Goal: Task Accomplishment & Management: Manage account settings

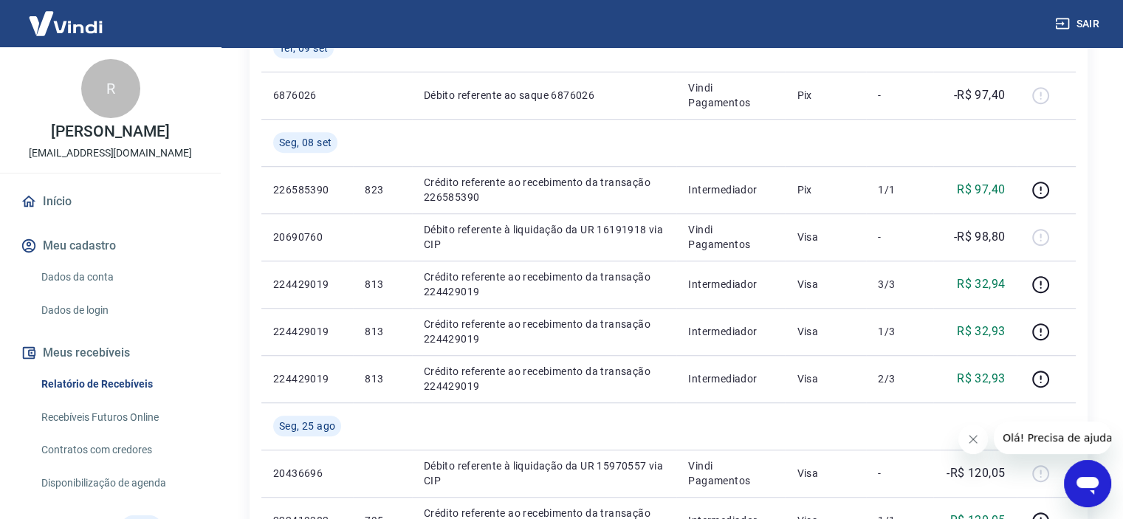
scroll to position [114, 0]
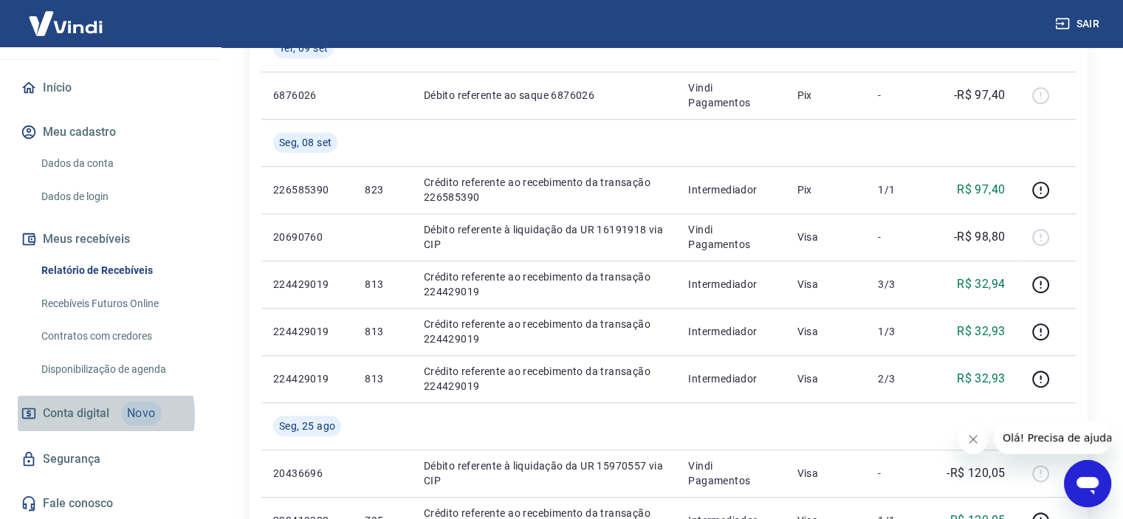
click at [86, 414] on span "Conta digital" at bounding box center [76, 413] width 66 height 21
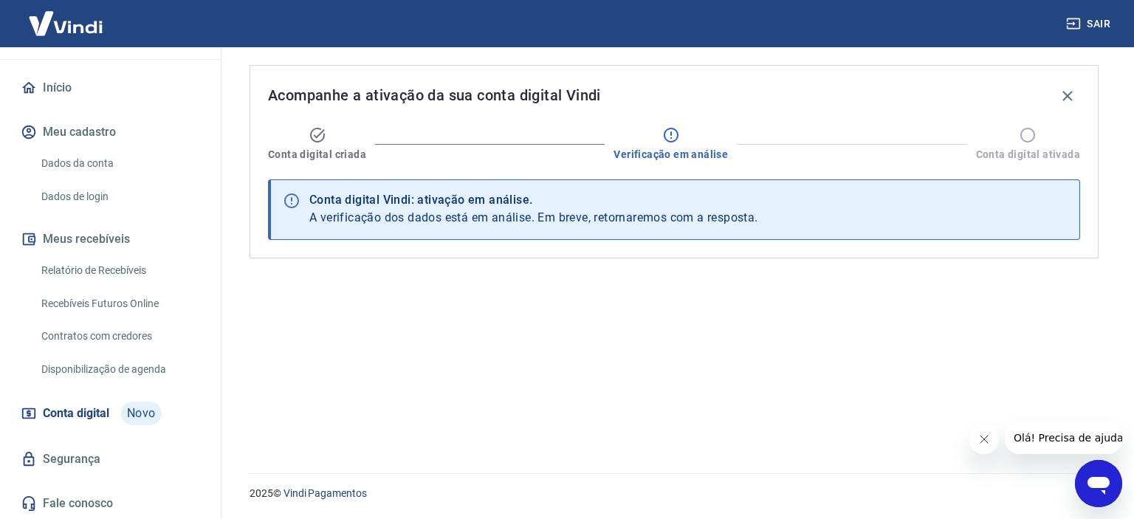
click at [102, 460] on link "Segurança" at bounding box center [110, 459] width 185 height 32
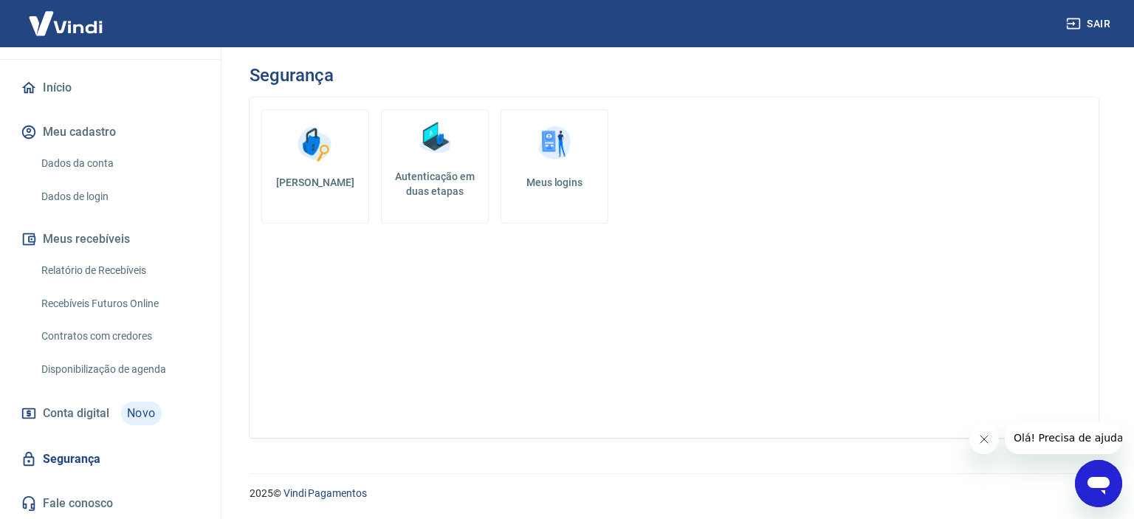
click at [102, 416] on span "Conta digital" at bounding box center [76, 413] width 66 height 21
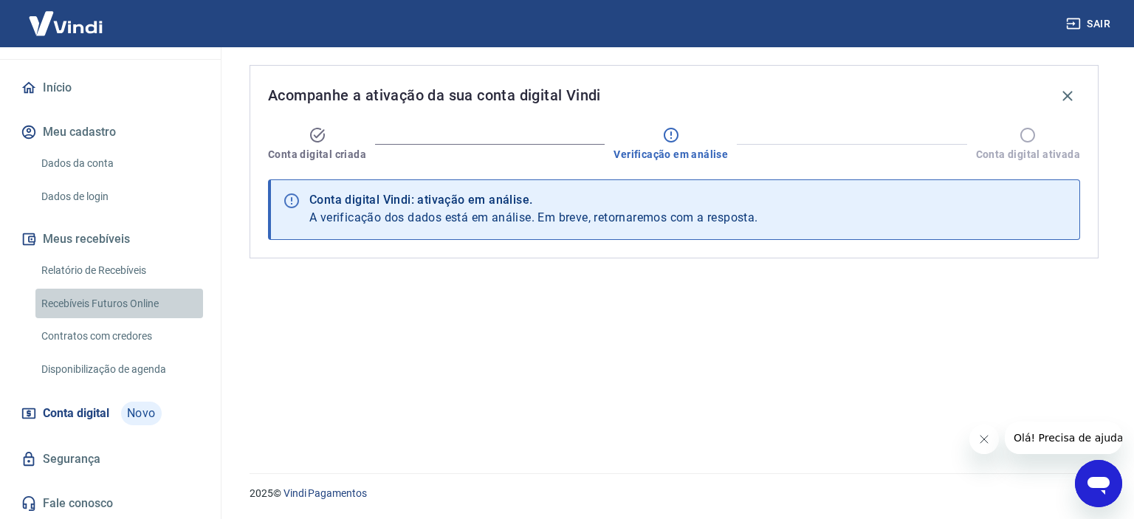
click at [130, 296] on link "Recebíveis Futuros Online" at bounding box center [119, 304] width 168 height 30
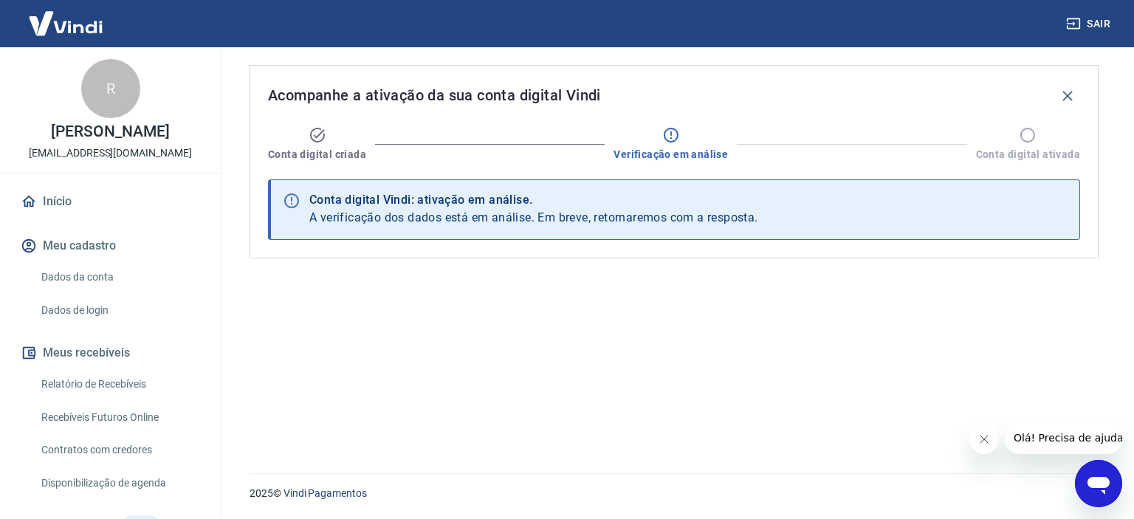
click at [76, 182] on div "R [PERSON_NAME] [EMAIL_ADDRESS][DOMAIN_NAME] Início Meu cadastro Dados da conta…" at bounding box center [110, 340] width 221 height 586
click at [75, 190] on link "Início" at bounding box center [110, 201] width 185 height 32
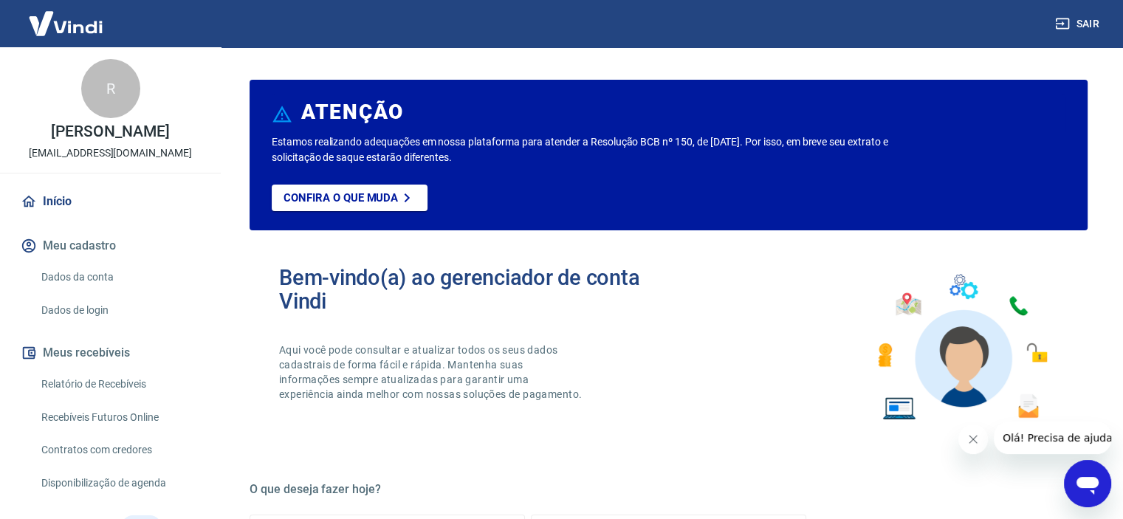
drag, startPoint x: 123, startPoint y: 283, endPoint x: 103, endPoint y: 295, distance: 22.5
click at [106, 294] on div "Início Meu cadastro Dados da conta Dados de login Meus recebíveis Relatório de …" at bounding box center [110, 409] width 221 height 448
click at [167, 382] on link "Relatório de Recebíveis" at bounding box center [119, 384] width 168 height 30
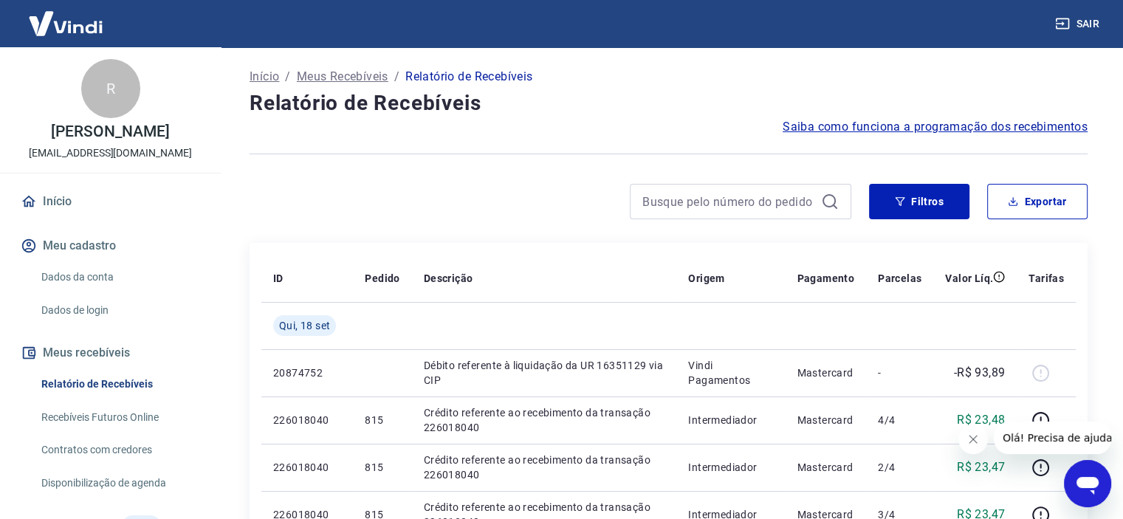
click at [159, 413] on link "Recebíveis Futuros Online" at bounding box center [119, 417] width 168 height 30
